Goal: Use online tool/utility: Use online tool/utility

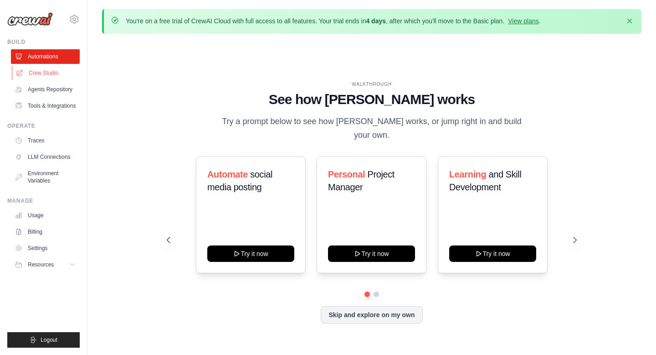
click at [44, 71] on link "Crew Studio" at bounding box center [46, 73] width 69 height 15
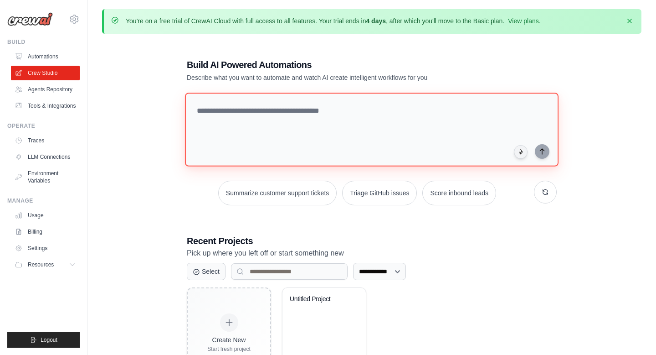
click at [335, 132] on textarea at bounding box center [372, 130] width 374 height 74
